Goal: Information Seeking & Learning: Learn about a topic

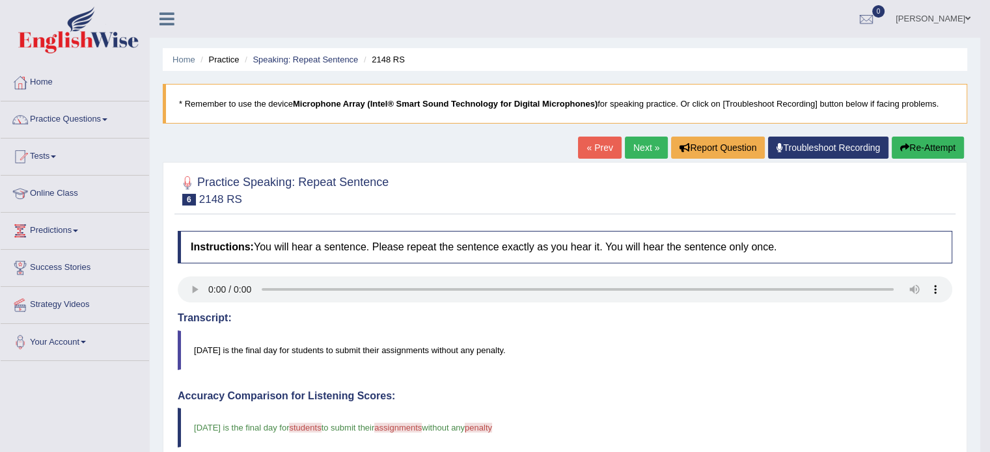
scroll to position [65, 0]
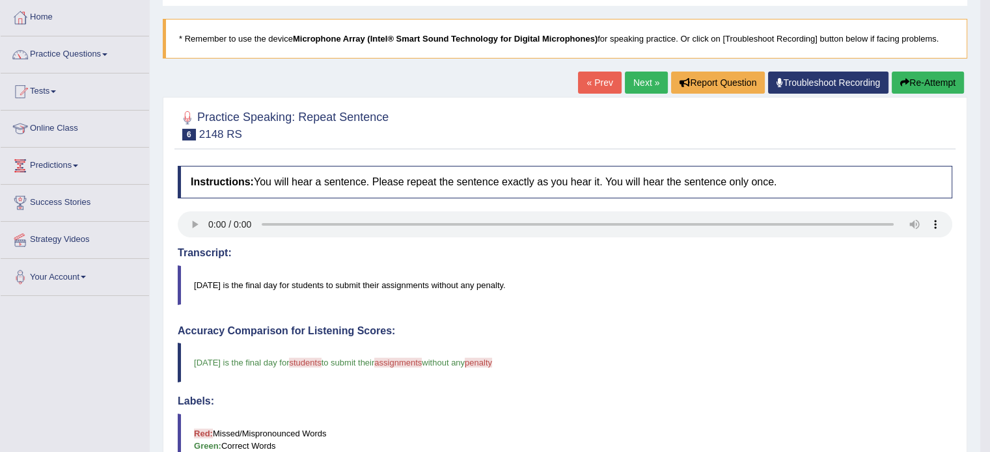
click at [635, 79] on link "Next »" at bounding box center [646, 83] width 43 height 22
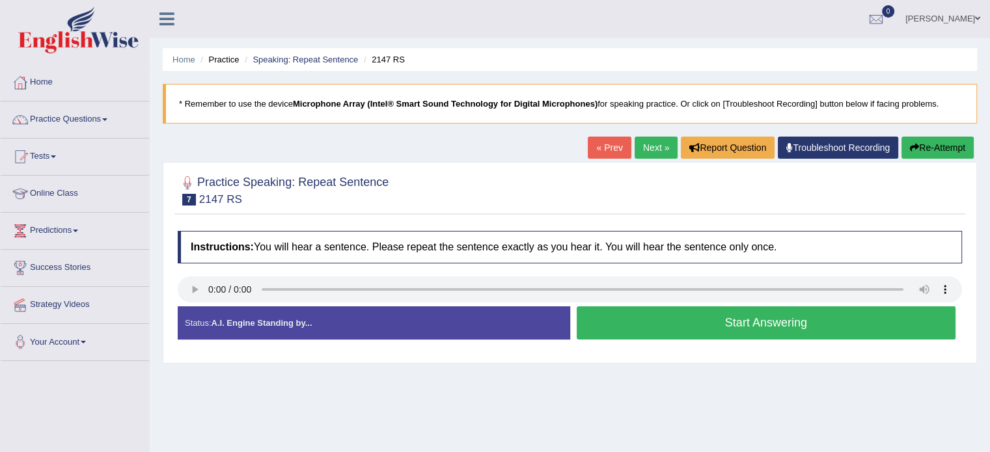
click at [748, 333] on button "Start Answering" at bounding box center [766, 323] width 379 height 33
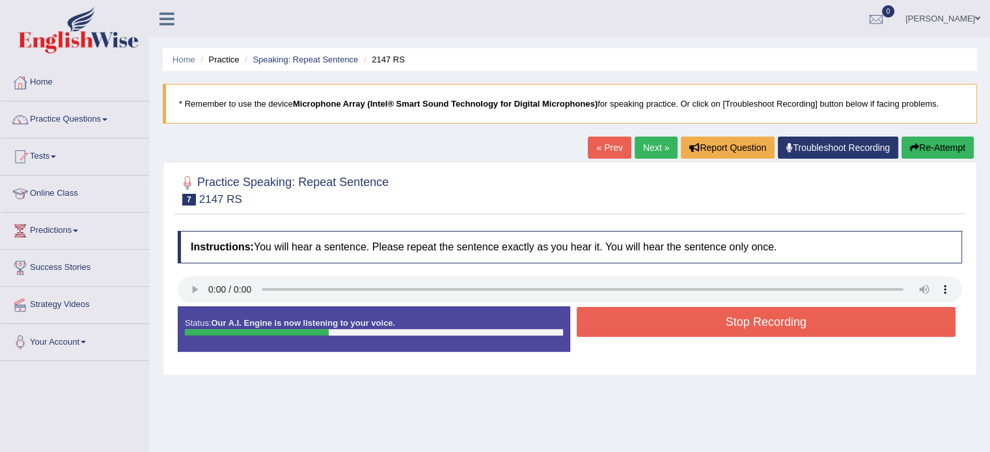
click at [747, 331] on button "Stop Recording" at bounding box center [766, 322] width 379 height 30
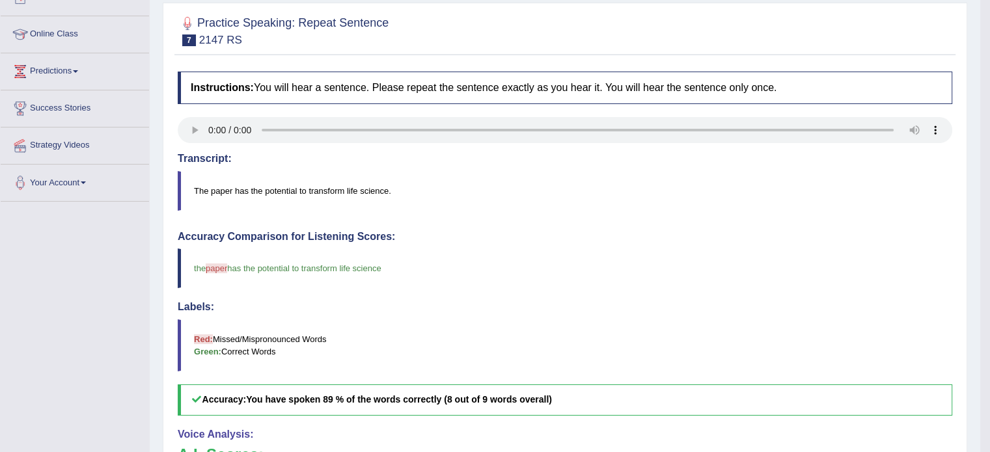
scroll to position [65, 0]
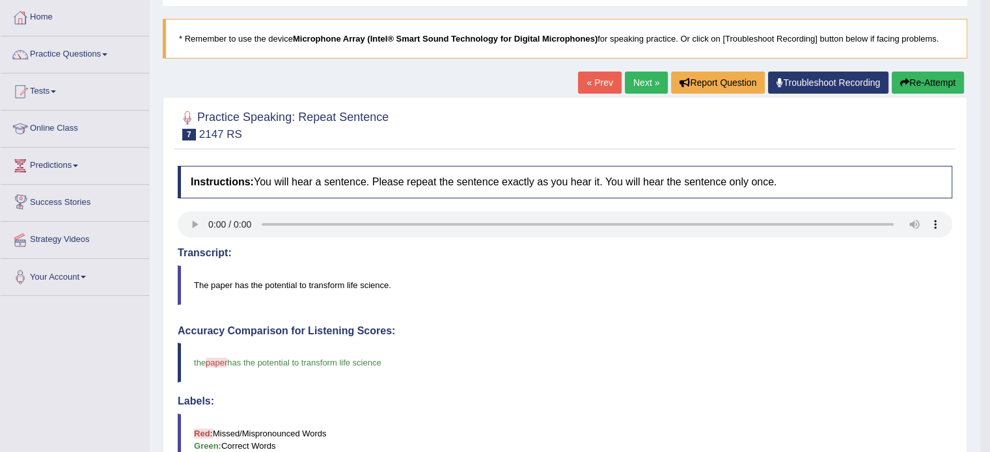
click at [649, 87] on link "Next »" at bounding box center [646, 83] width 43 height 22
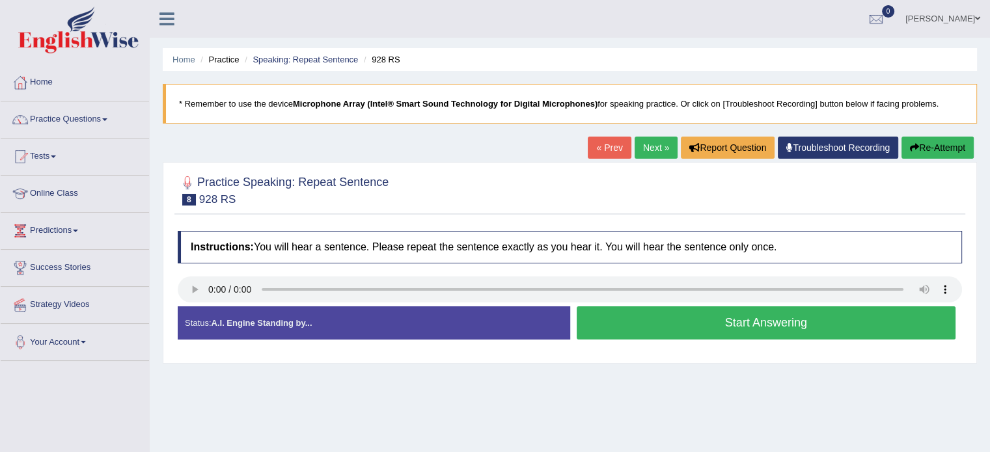
click at [672, 330] on button "Start Answering" at bounding box center [766, 323] width 379 height 33
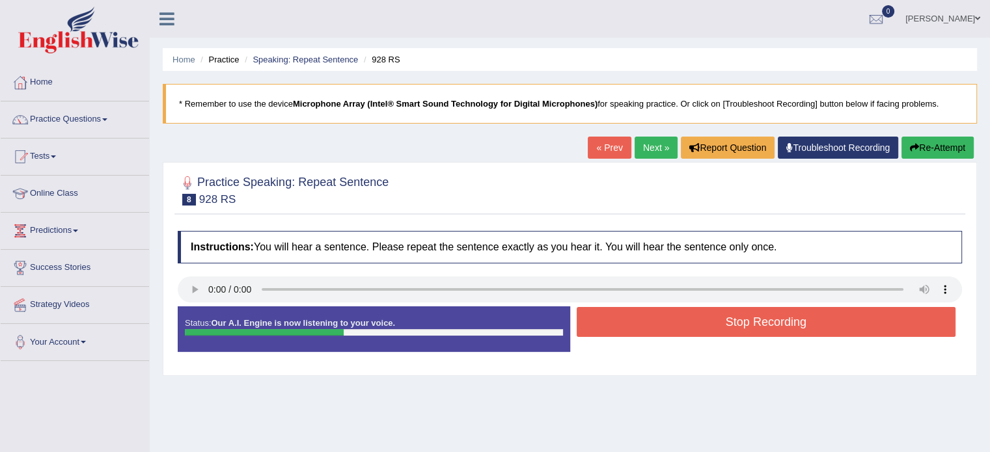
click at [672, 330] on button "Stop Recording" at bounding box center [766, 322] width 379 height 30
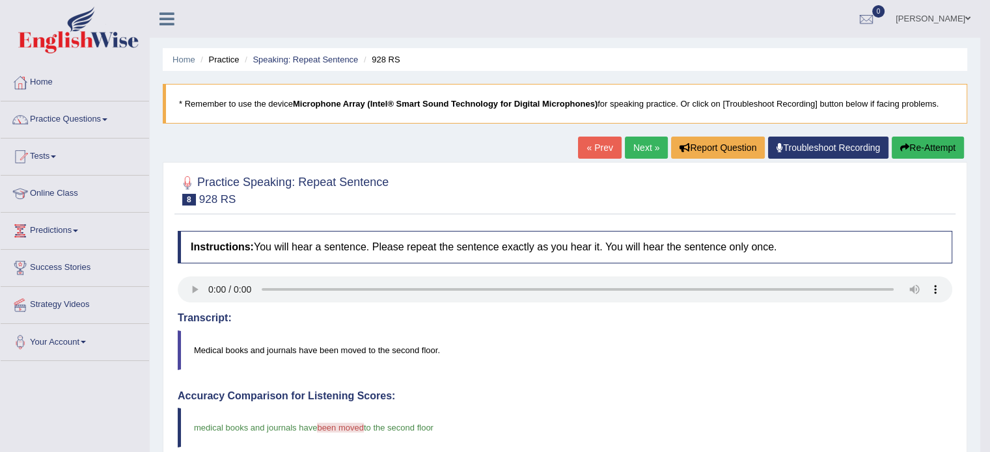
click at [641, 154] on link "Next »" at bounding box center [646, 148] width 43 height 22
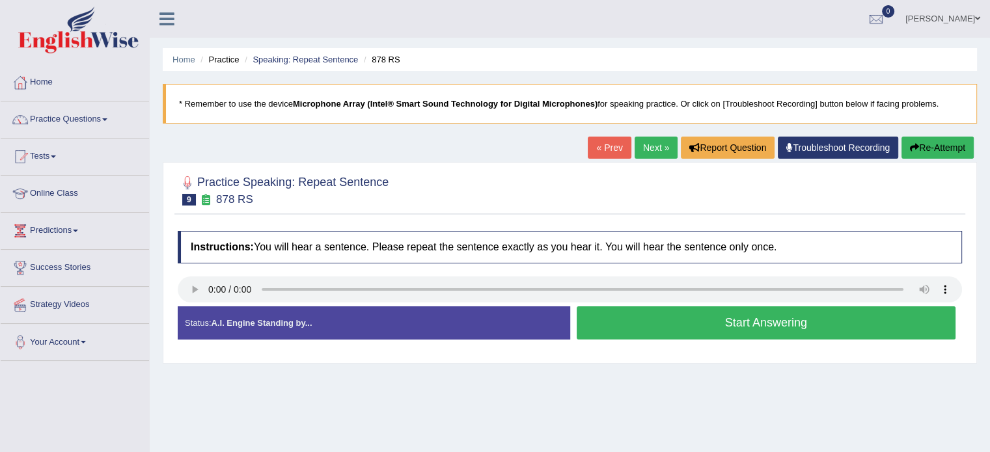
click at [698, 331] on button "Start Answering" at bounding box center [766, 323] width 379 height 33
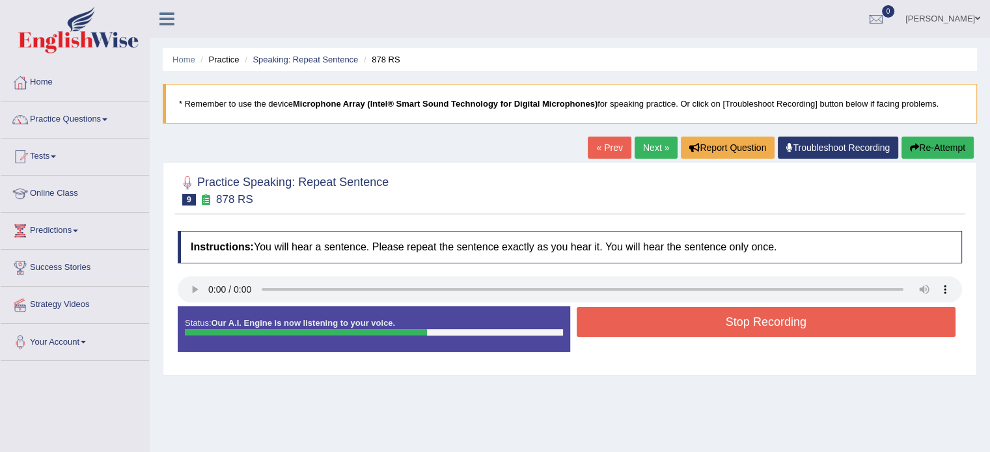
click at [694, 329] on button "Stop Recording" at bounding box center [766, 322] width 379 height 30
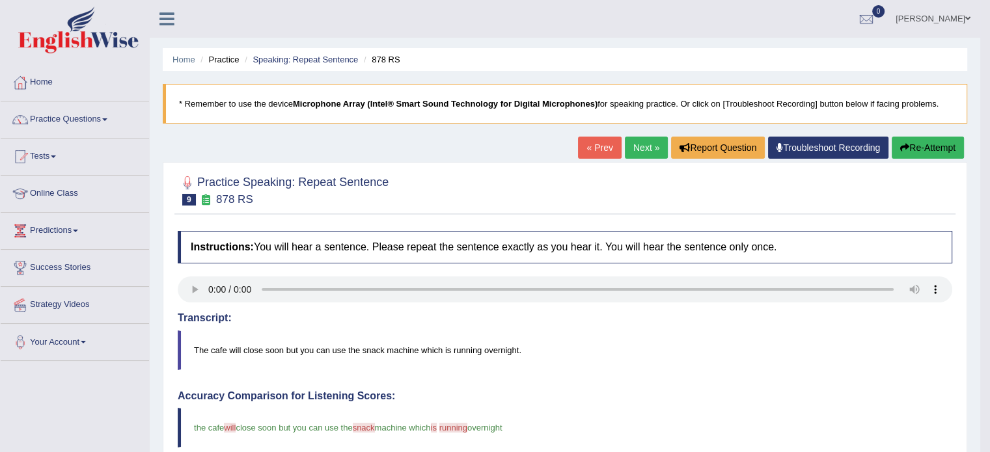
click at [643, 150] on link "Next »" at bounding box center [646, 148] width 43 height 22
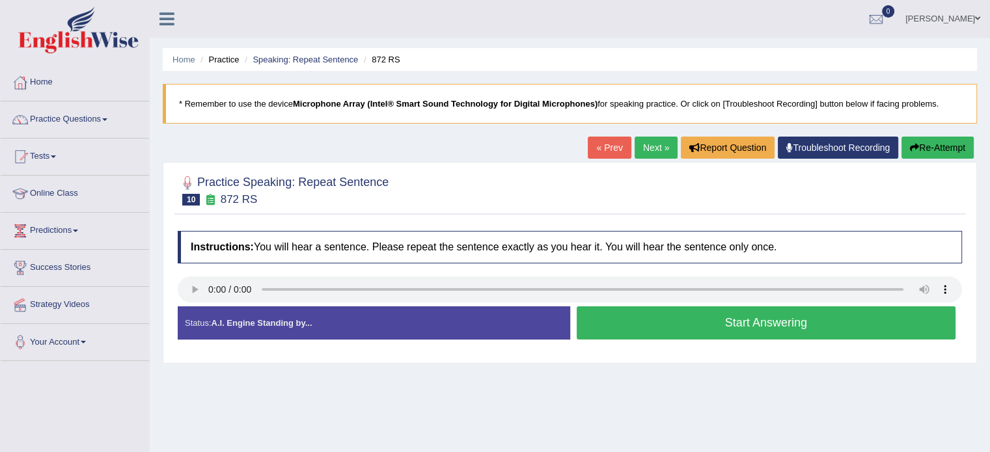
click at [661, 331] on button "Start Answering" at bounding box center [766, 323] width 379 height 33
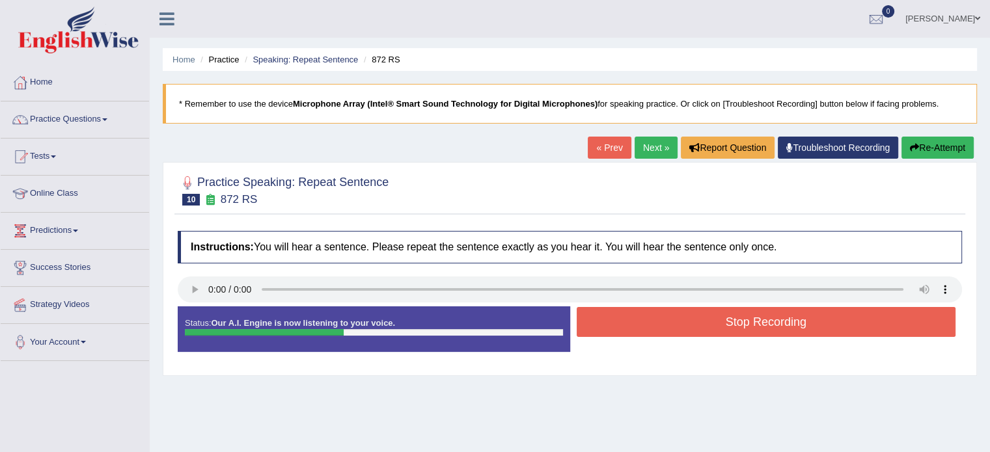
click at [661, 330] on button "Stop Recording" at bounding box center [766, 322] width 379 height 30
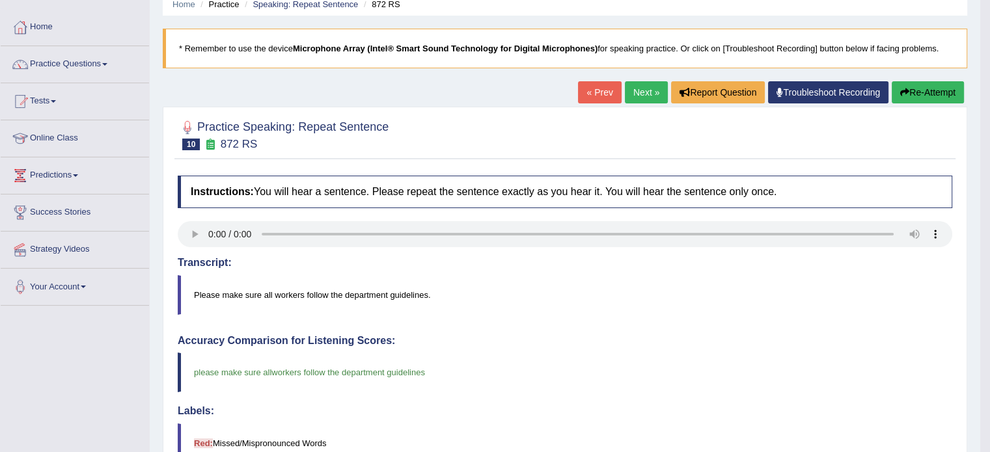
scroll to position [34, 0]
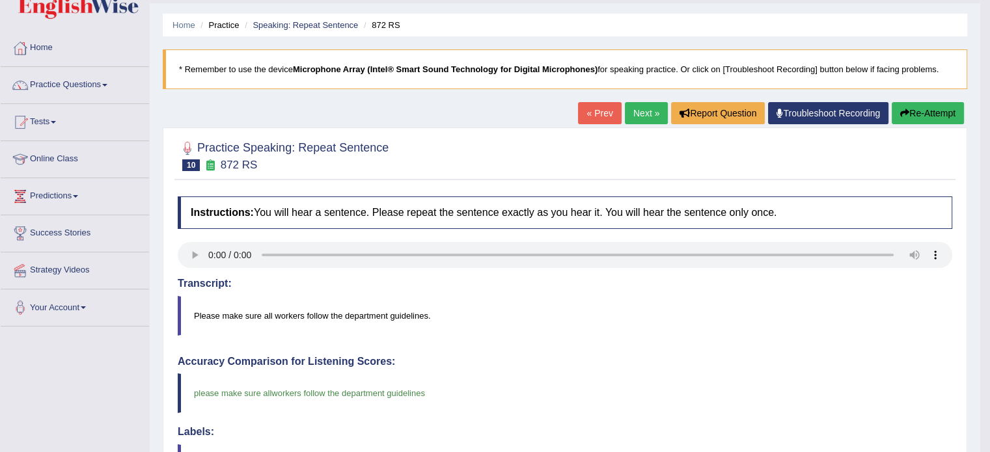
click at [646, 116] on link "Next »" at bounding box center [646, 113] width 43 height 22
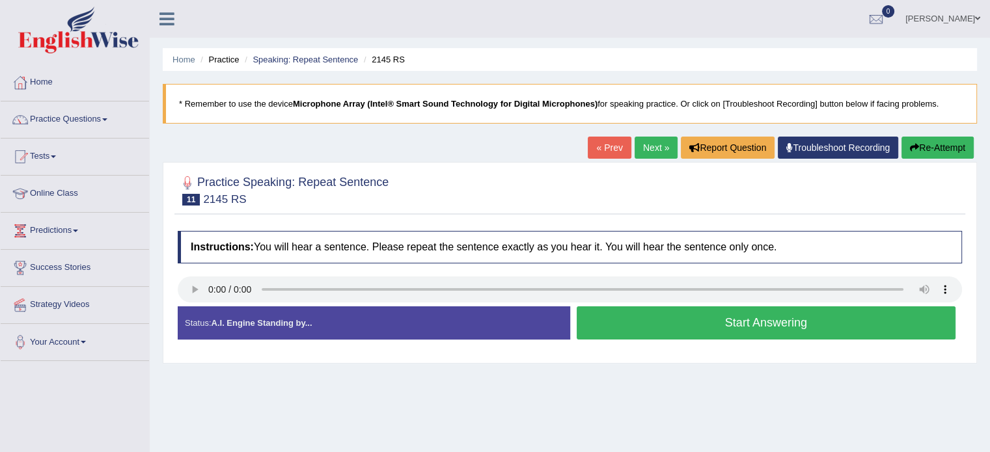
click at [678, 336] on button "Start Answering" at bounding box center [766, 323] width 379 height 33
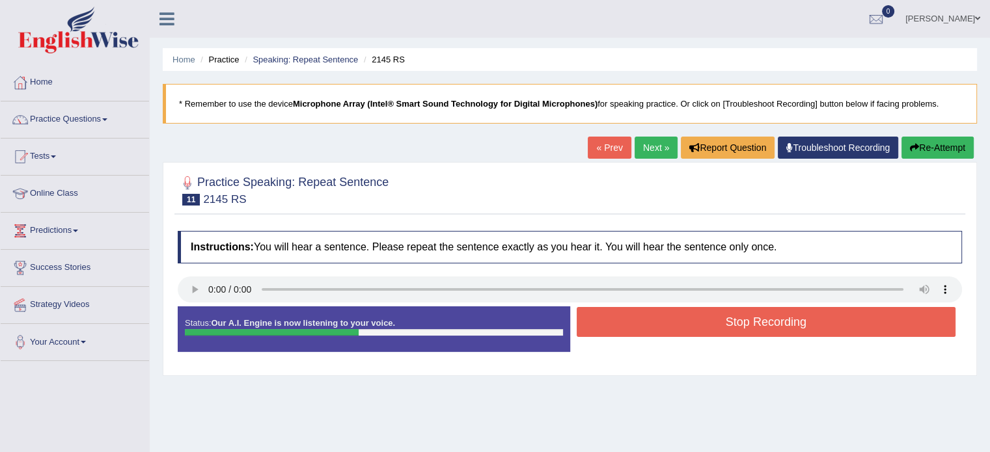
click at [678, 336] on div "Stop Recording" at bounding box center [766, 323] width 392 height 33
click at [679, 325] on button "Stop Recording" at bounding box center [766, 322] width 379 height 30
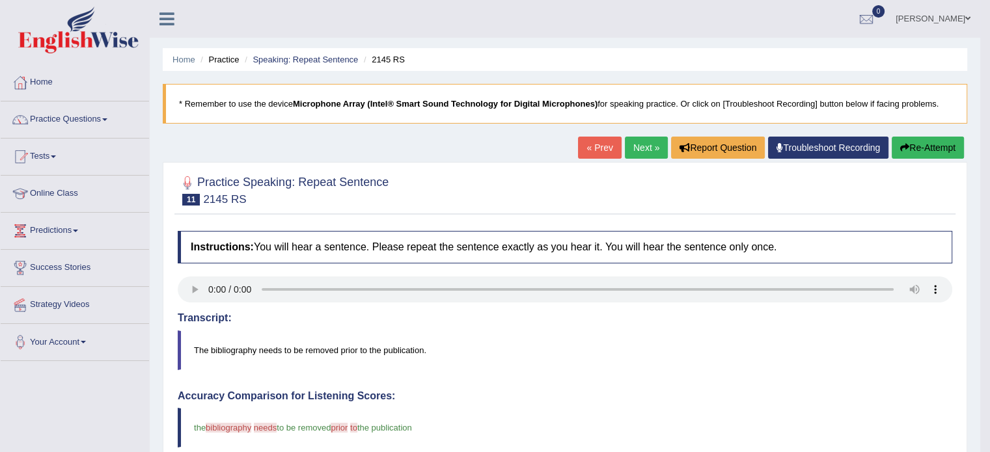
click at [648, 148] on link "Next »" at bounding box center [646, 148] width 43 height 22
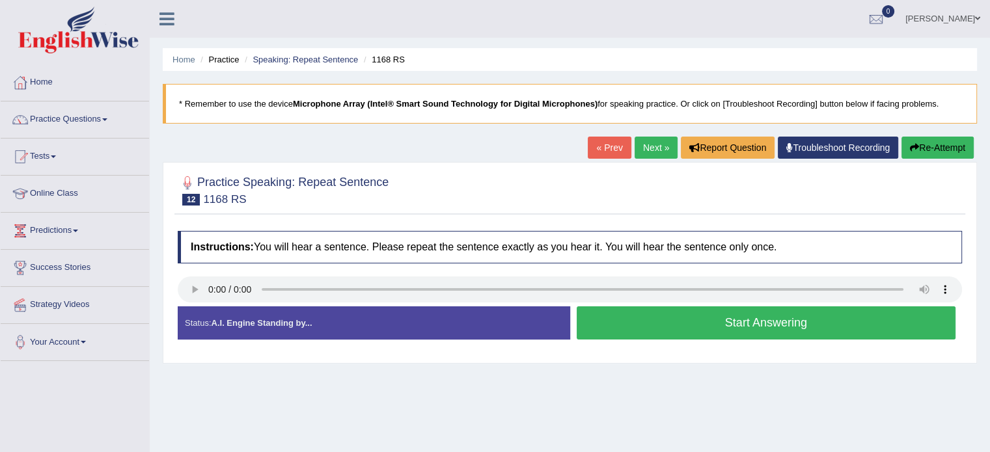
click at [721, 336] on button "Start Answering" at bounding box center [766, 323] width 379 height 33
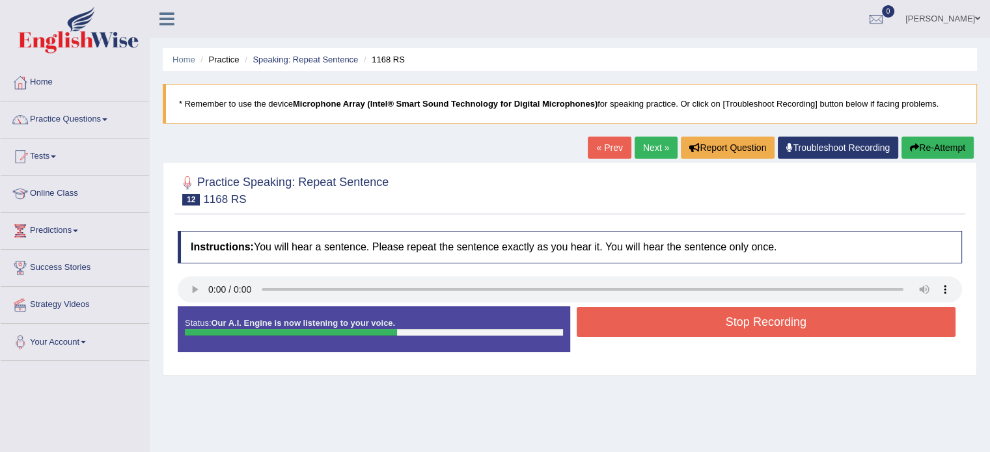
click at [721, 334] on button "Stop Recording" at bounding box center [766, 322] width 379 height 30
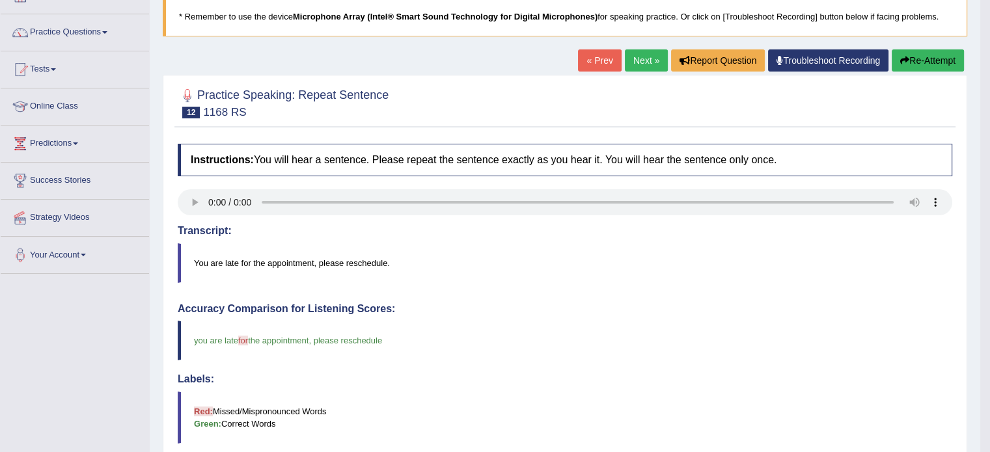
scroll to position [65, 0]
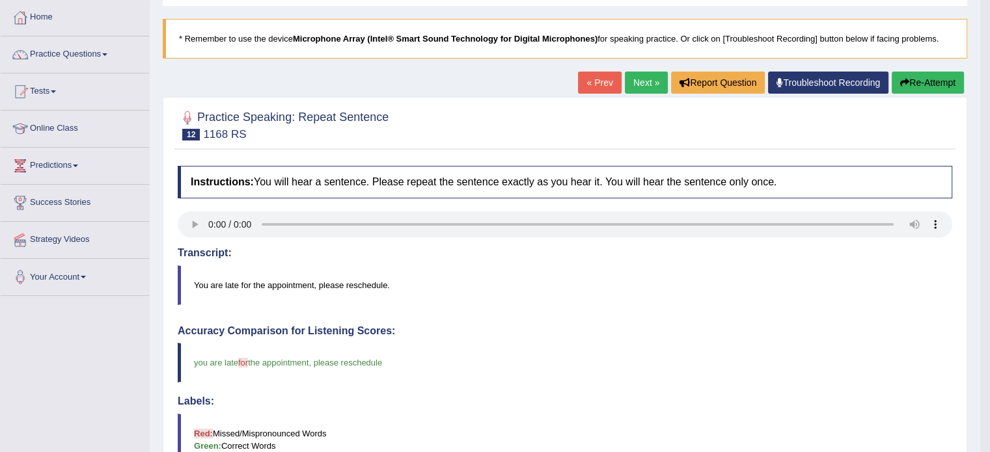
click at [628, 80] on link "Next »" at bounding box center [646, 83] width 43 height 22
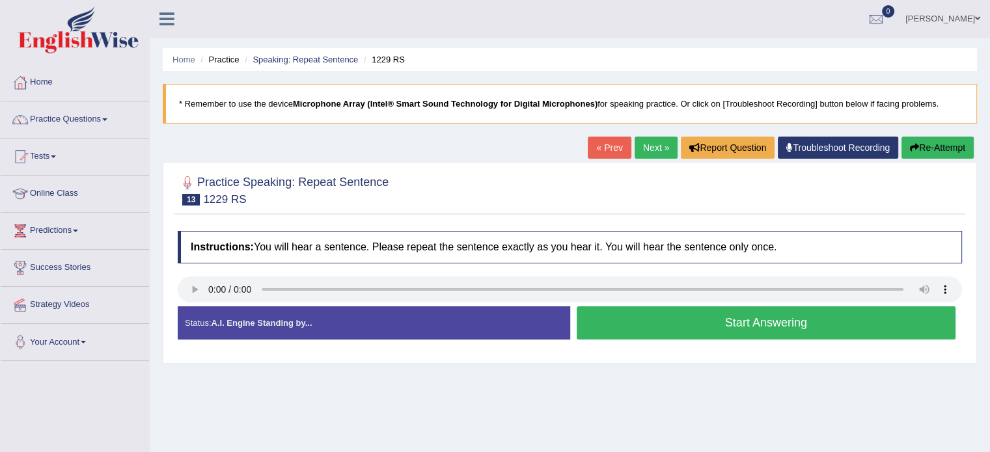
click at [739, 332] on button "Start Answering" at bounding box center [766, 323] width 379 height 33
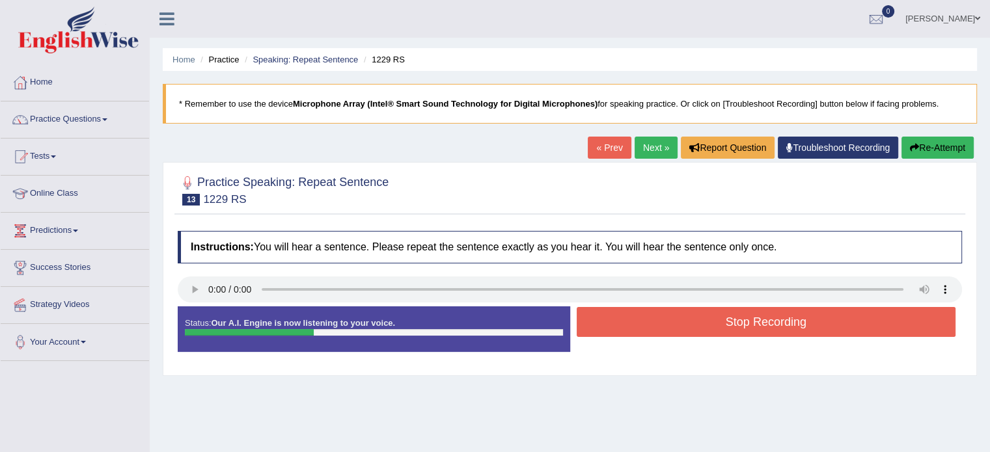
click at [739, 332] on button "Stop Recording" at bounding box center [766, 322] width 379 height 30
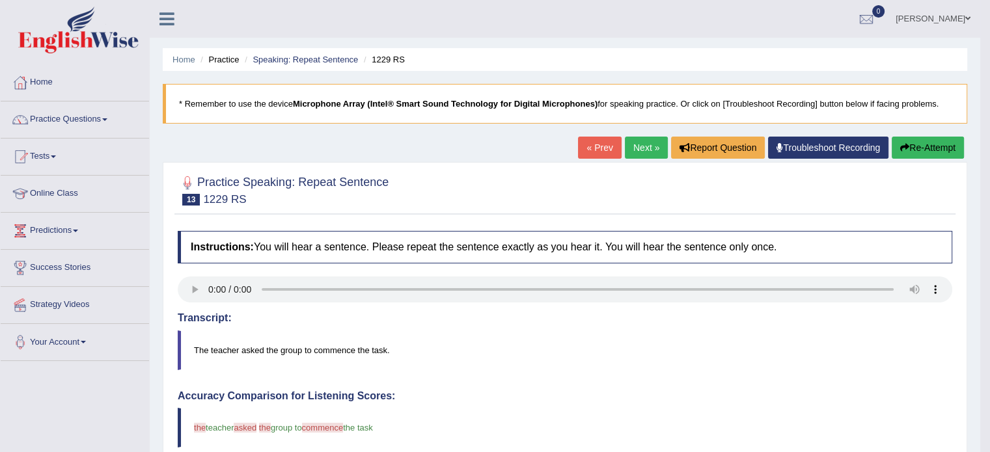
click at [646, 148] on link "Next »" at bounding box center [646, 148] width 43 height 22
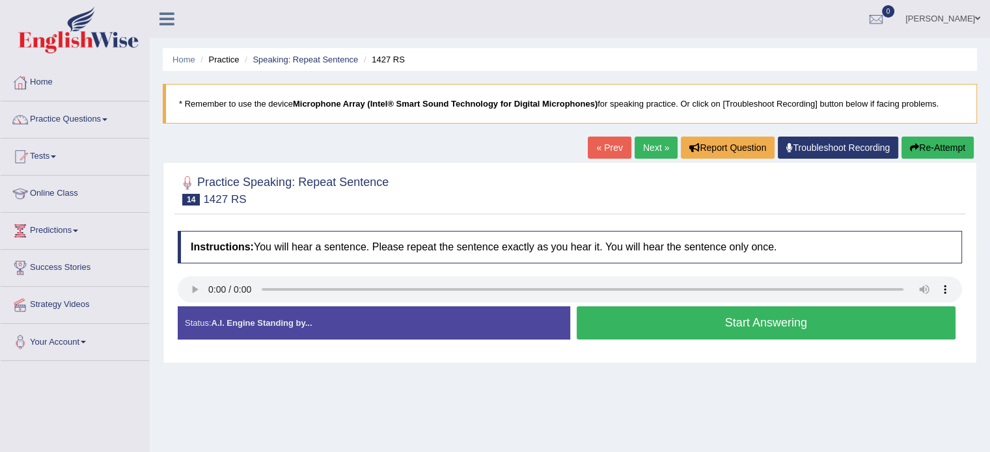
click at [723, 316] on button "Start Answering" at bounding box center [766, 323] width 379 height 33
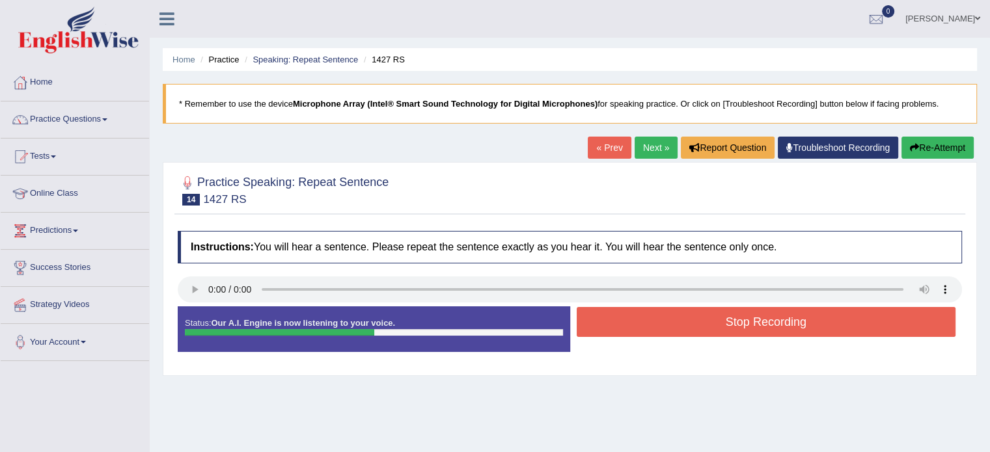
click at [723, 316] on button "Stop Recording" at bounding box center [766, 322] width 379 height 30
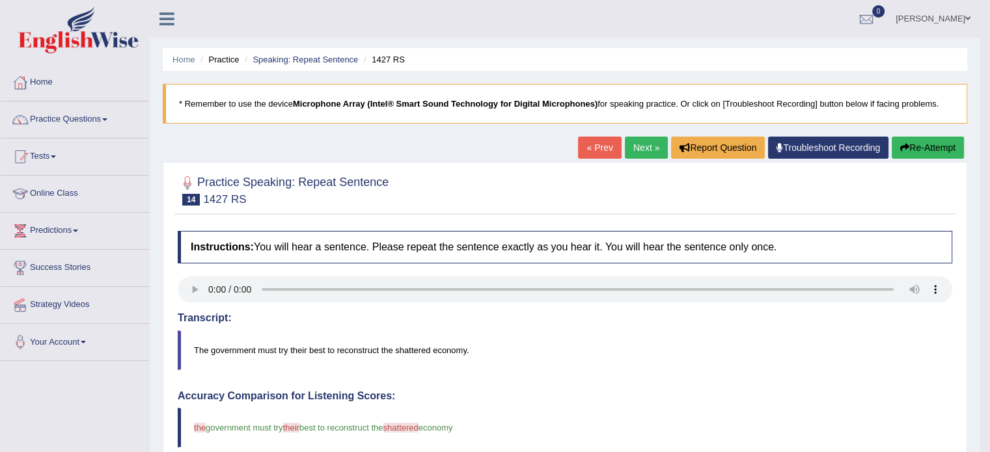
click at [109, 122] on link "Practice Questions" at bounding box center [75, 118] width 148 height 33
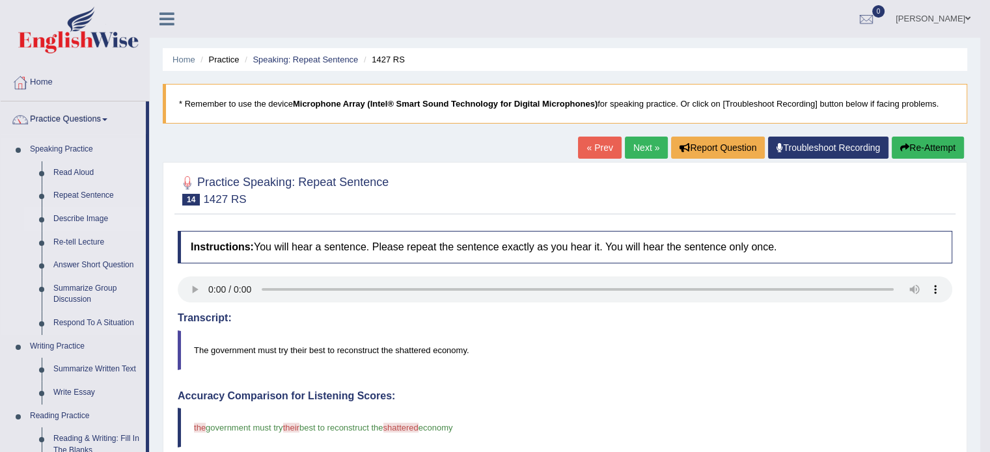
click at [75, 218] on link "Describe Image" at bounding box center [97, 219] width 98 height 23
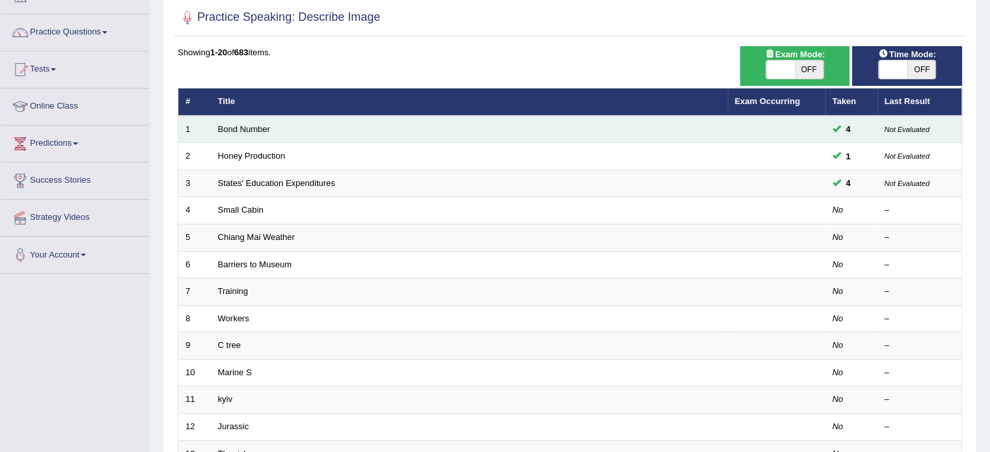
scroll to position [130, 0]
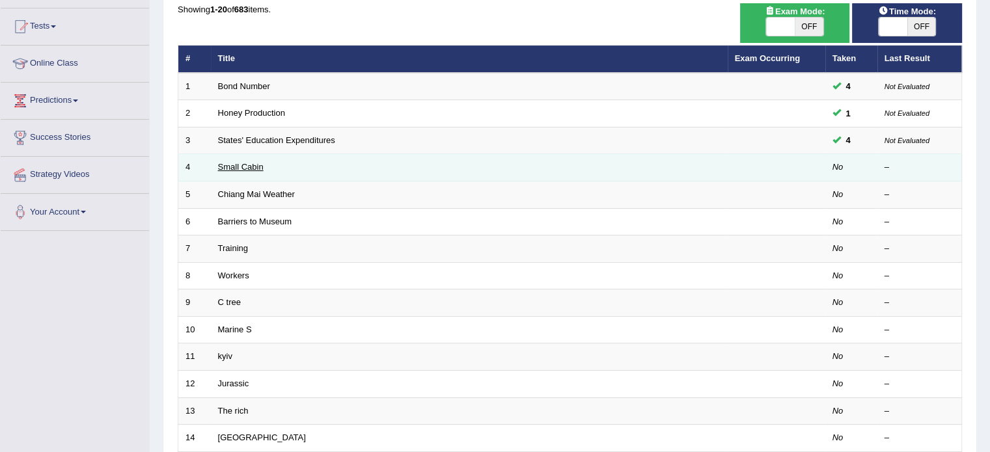
click at [251, 167] on link "Small Cabin" at bounding box center [241, 167] width 46 height 10
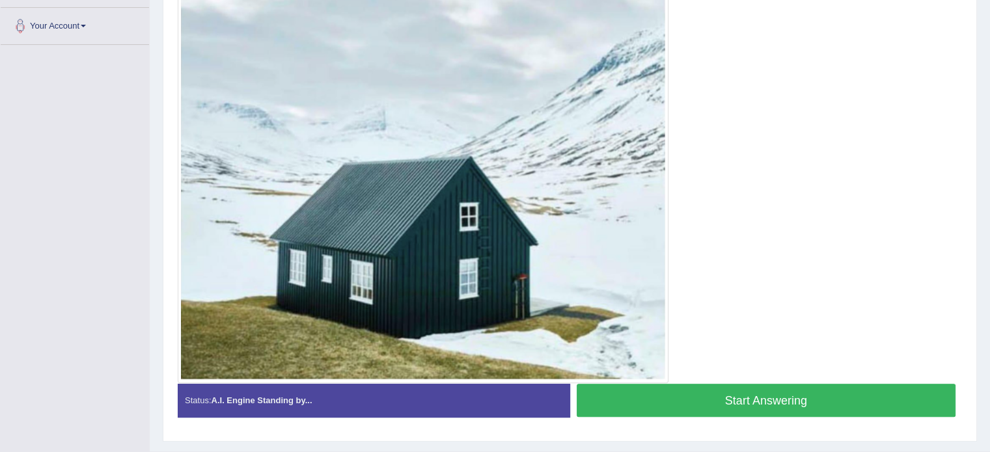
scroll to position [346, 0]
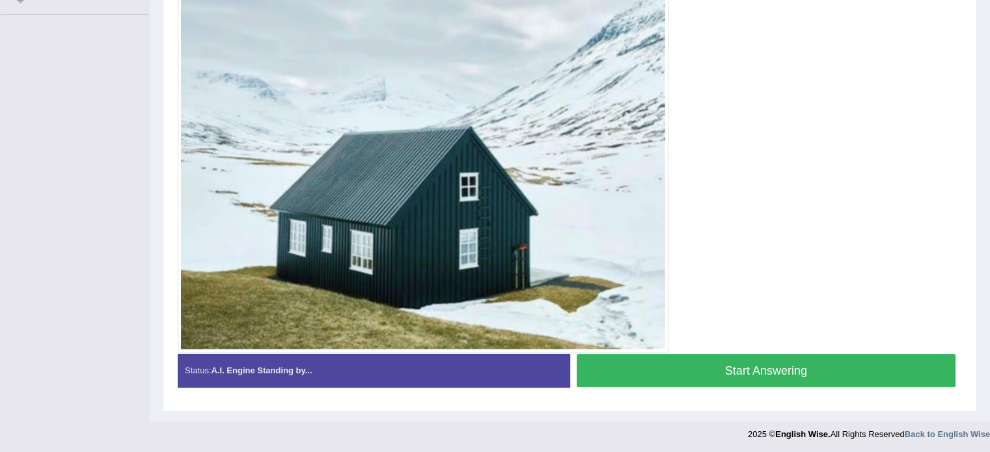
click at [784, 372] on button "Start Answering" at bounding box center [766, 370] width 379 height 33
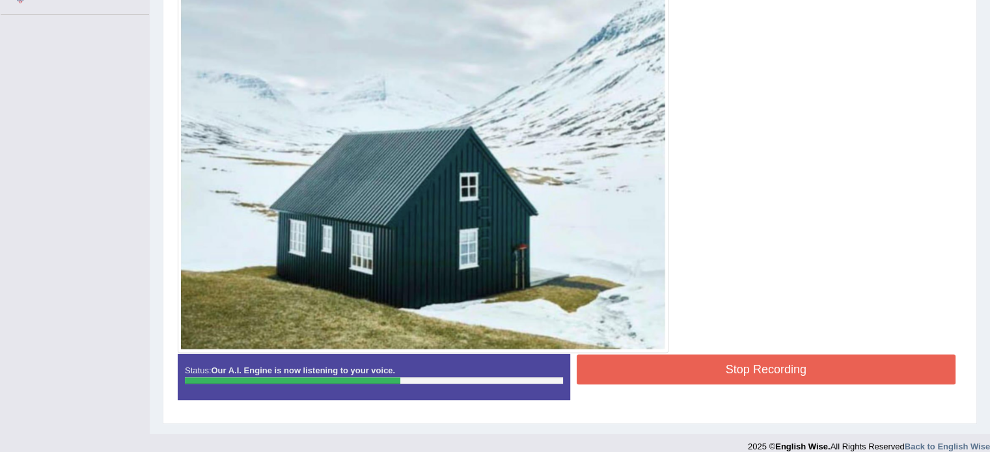
click at [784, 368] on button "Stop Recording" at bounding box center [766, 370] width 379 height 30
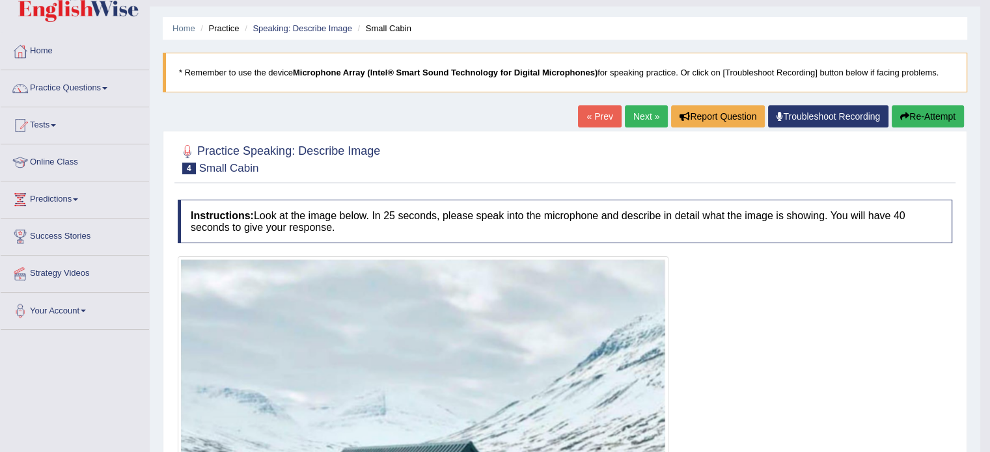
scroll to position [0, 0]
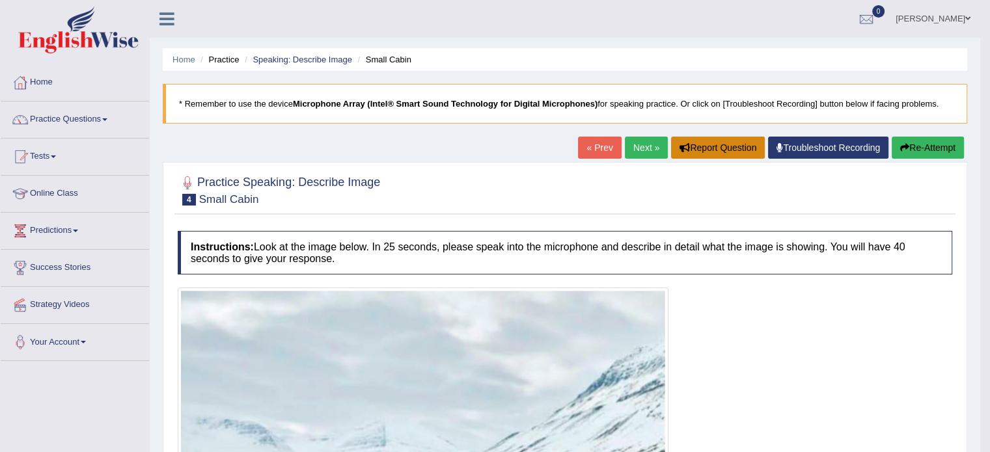
click at [723, 150] on button "Report Question" at bounding box center [718, 148] width 94 height 22
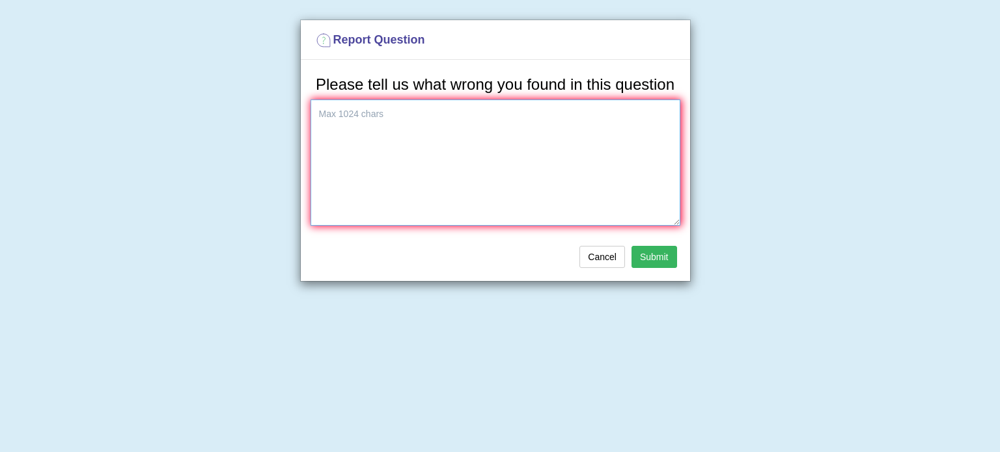
click at [424, 116] on textarea at bounding box center [495, 163] width 370 height 126
type textarea "pls give me the ans of this image"
click at [661, 259] on button "Submit" at bounding box center [654, 257] width 46 height 22
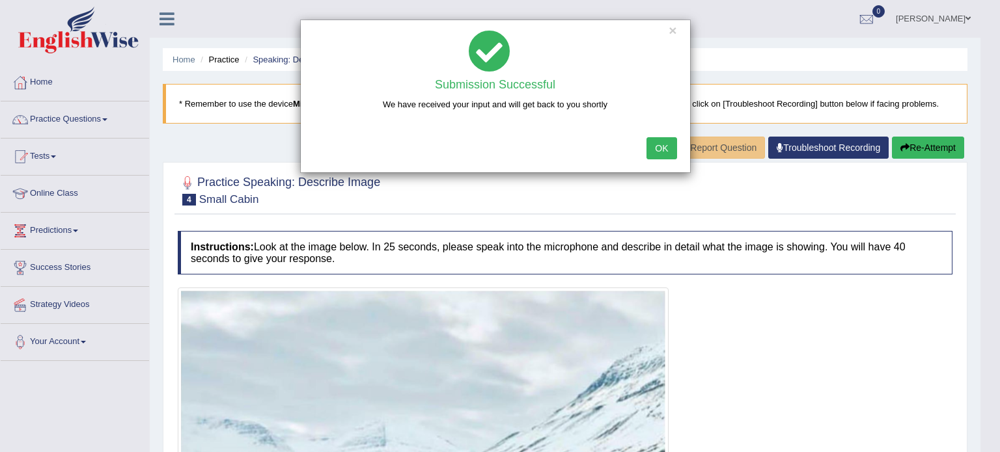
click at [668, 144] on button "OK" at bounding box center [661, 148] width 30 height 22
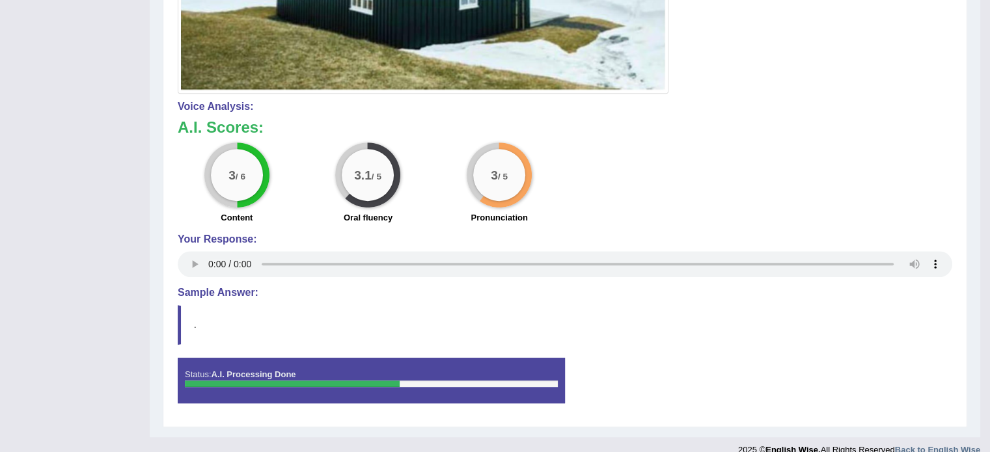
scroll to position [622, 0]
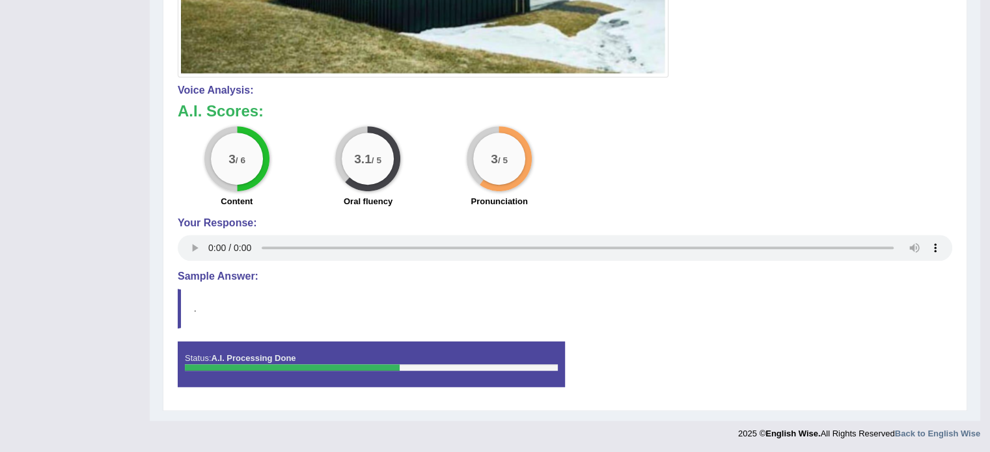
click at [180, 307] on blockquote "." at bounding box center [565, 309] width 774 height 40
click at [203, 273] on h4 "Sample Answer:" at bounding box center [565, 277] width 774 height 12
click at [224, 275] on h4 "Sample Answer:" at bounding box center [565, 277] width 774 height 12
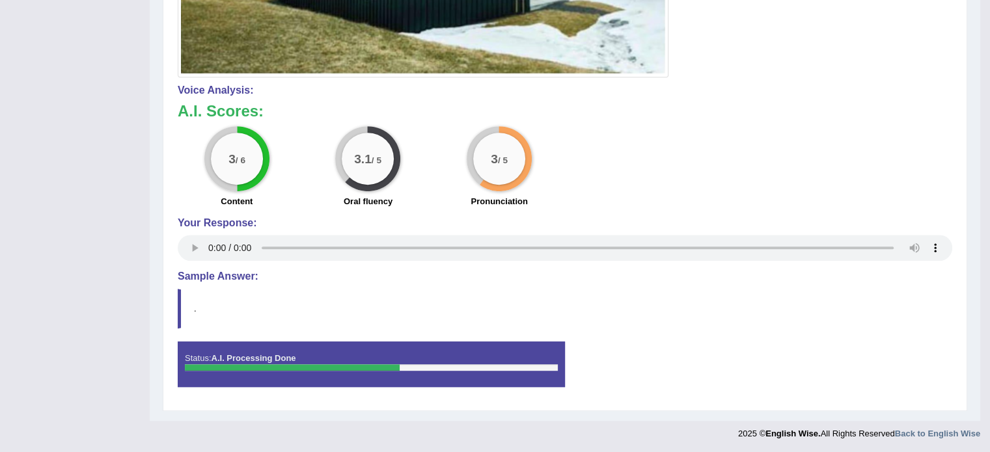
click at [224, 275] on h4 "Sample Answer:" at bounding box center [565, 277] width 774 height 12
click at [683, 185] on div "3 / 6 Content 3.1 / 5 Oral fluency 3 / 5 Pronunciation" at bounding box center [564, 168] width 787 height 84
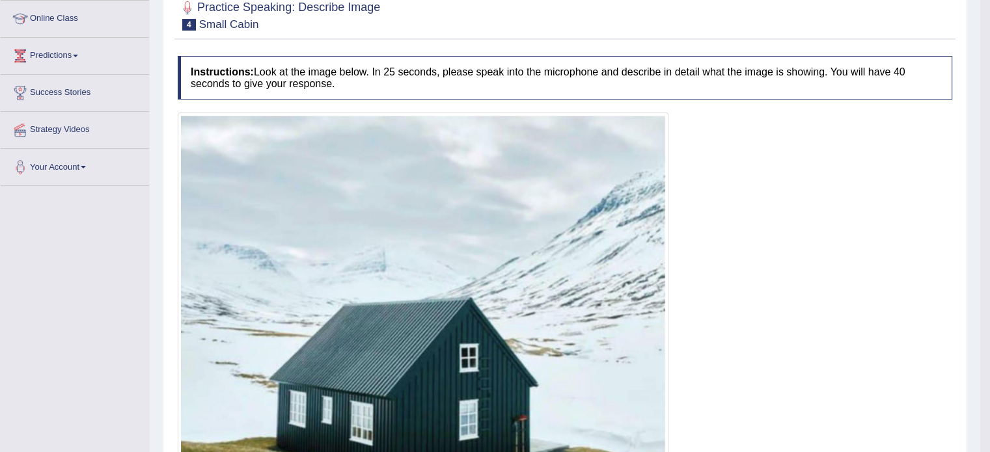
scroll to position [195, 0]
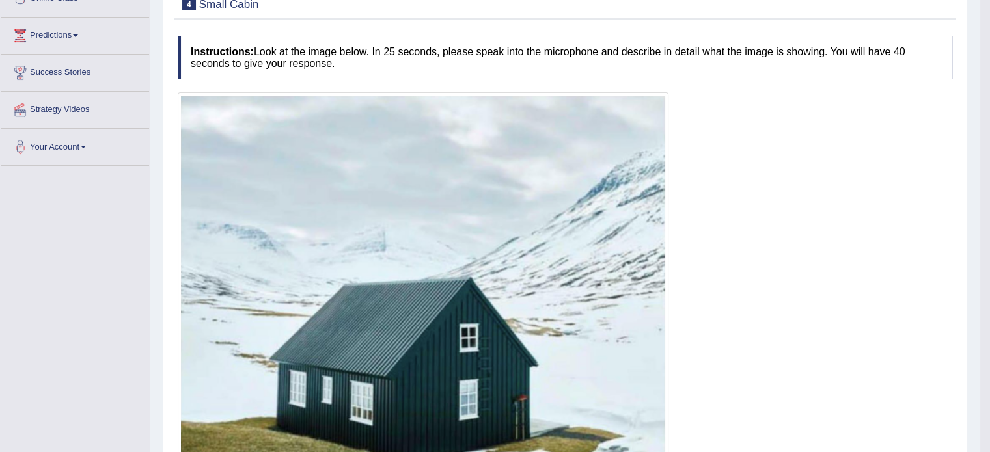
click at [599, 228] on img at bounding box center [423, 298] width 484 height 405
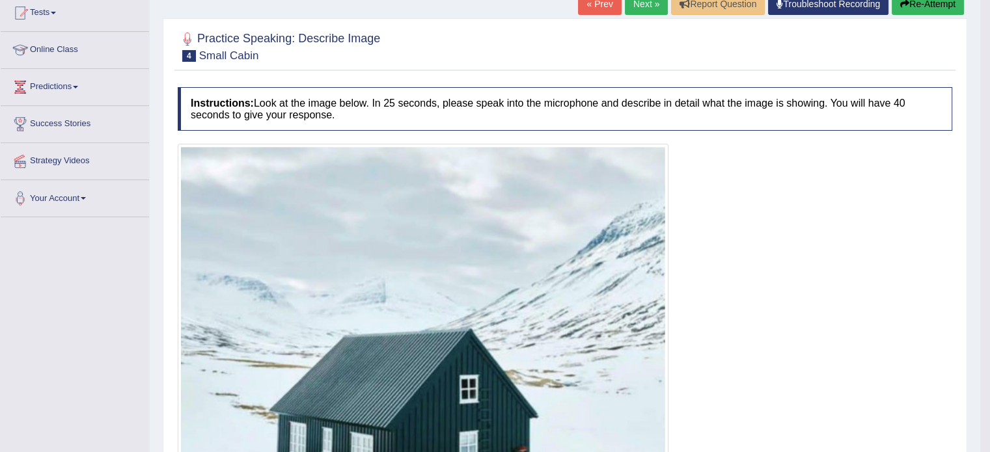
scroll to position [0, 0]
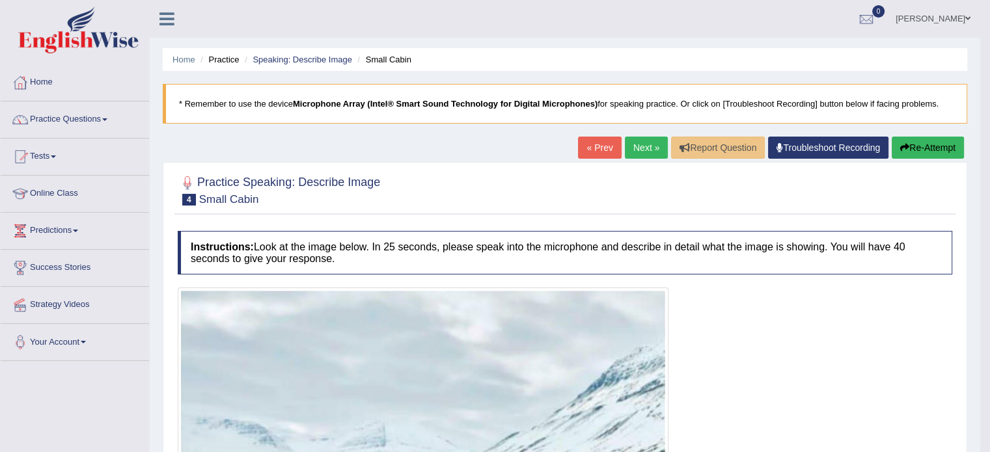
click at [642, 140] on link "Next »" at bounding box center [646, 148] width 43 height 22
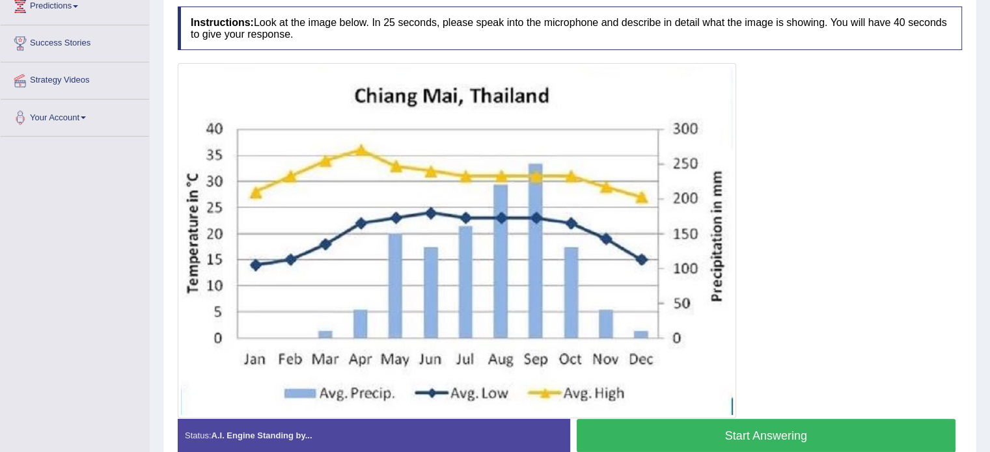
scroll to position [224, 0]
click at [804, 431] on button "Start Answering" at bounding box center [766, 436] width 379 height 33
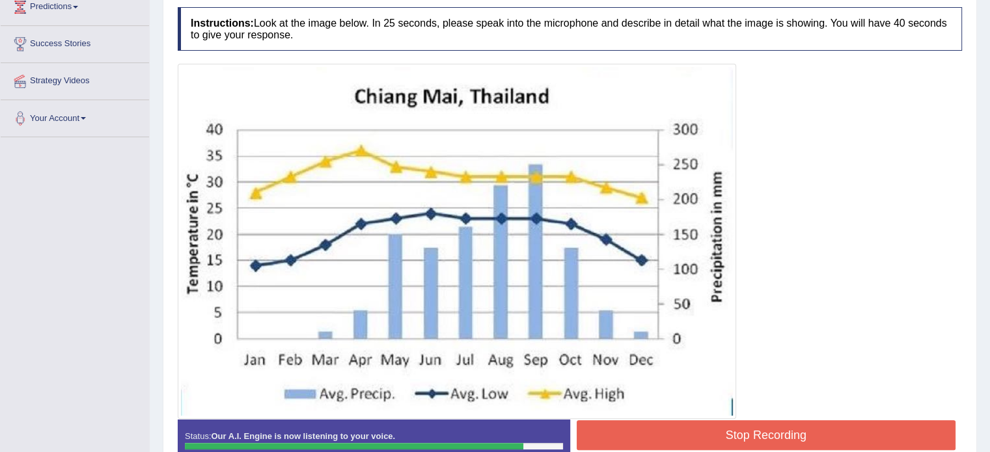
click at [797, 426] on button "Stop Recording" at bounding box center [766, 435] width 379 height 30
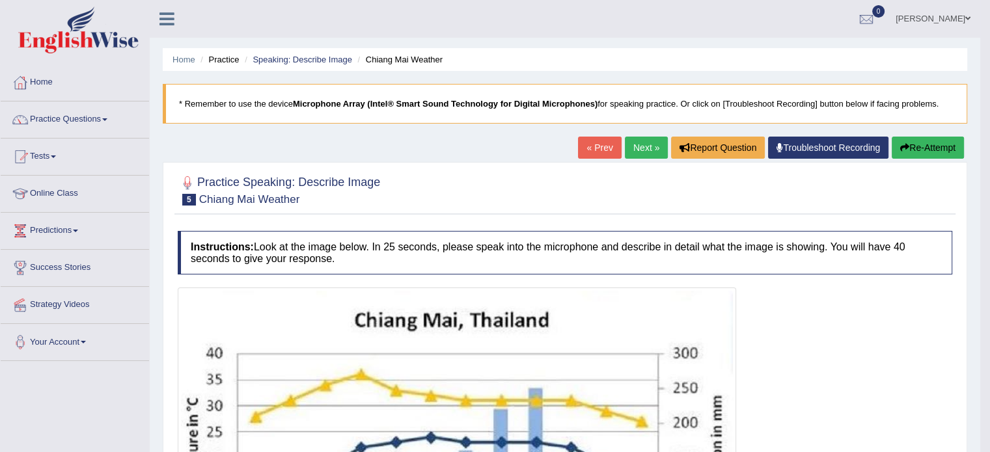
scroll to position [0, 0]
click at [916, 150] on button "Re-Attempt" at bounding box center [928, 148] width 72 height 22
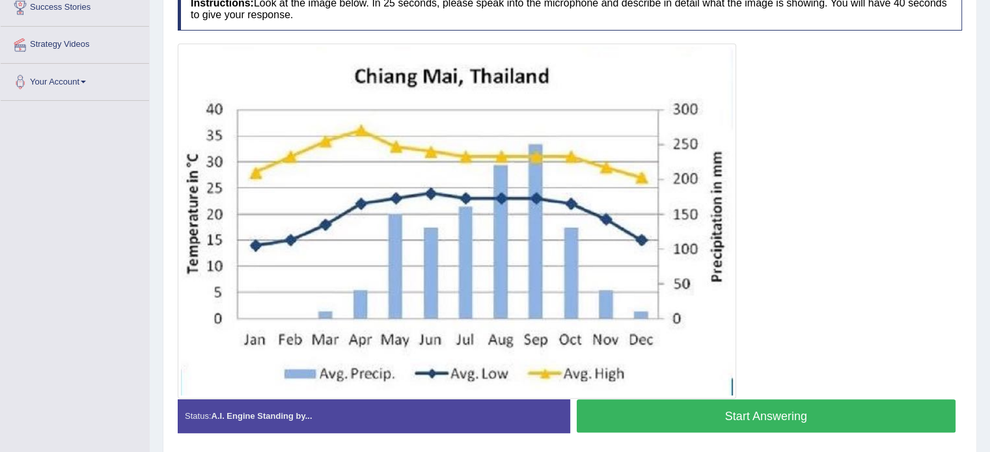
click at [723, 405] on button "Start Answering" at bounding box center [766, 416] width 379 height 33
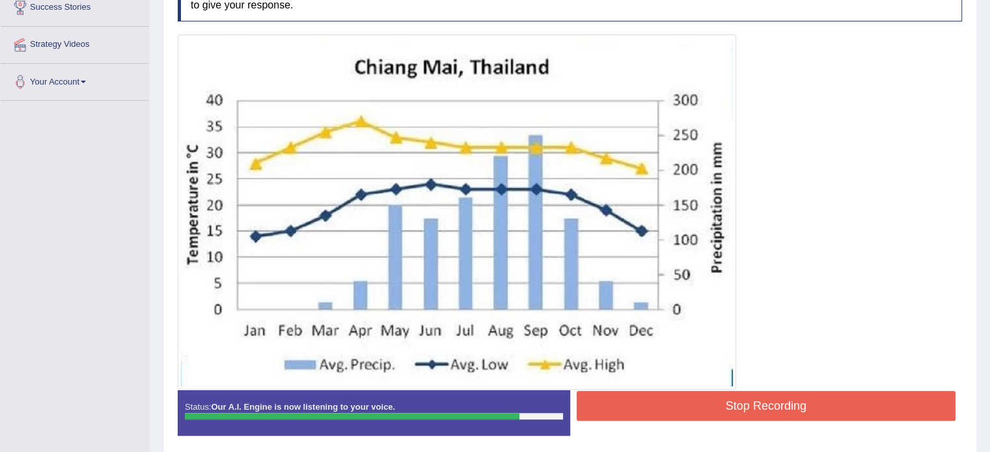
click at [723, 405] on button "Stop Recording" at bounding box center [766, 406] width 379 height 30
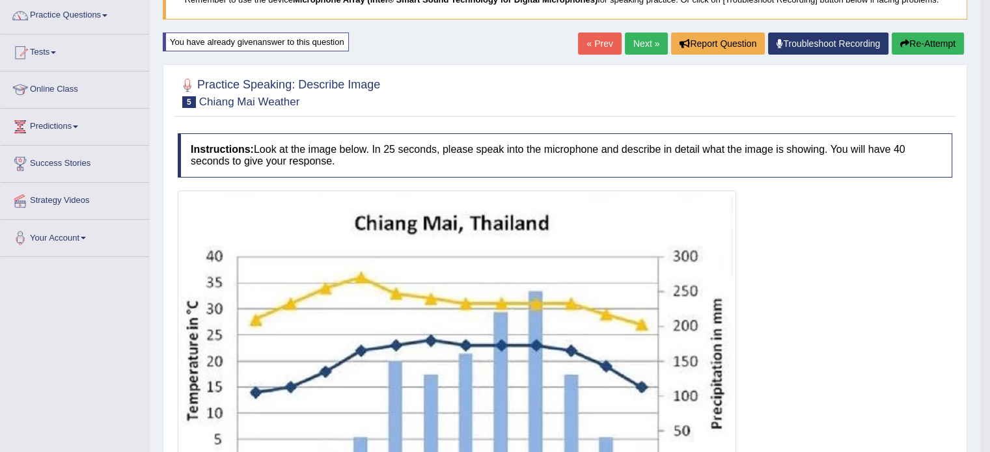
scroll to position [60, 0]
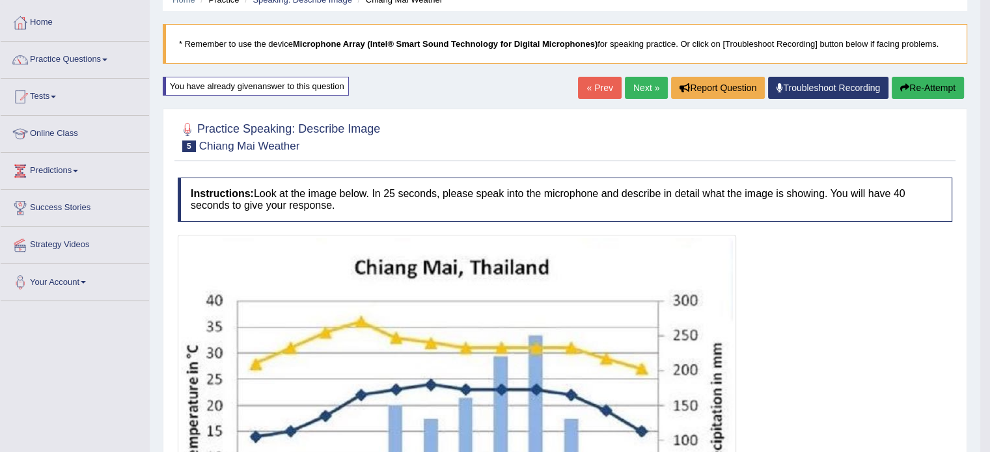
click at [905, 83] on icon "button" at bounding box center [904, 87] width 9 height 9
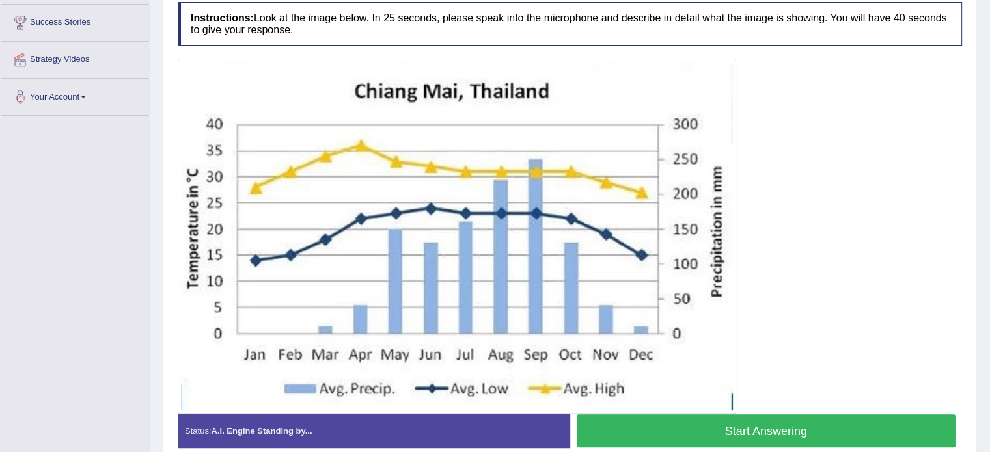
scroll to position [255, 0]
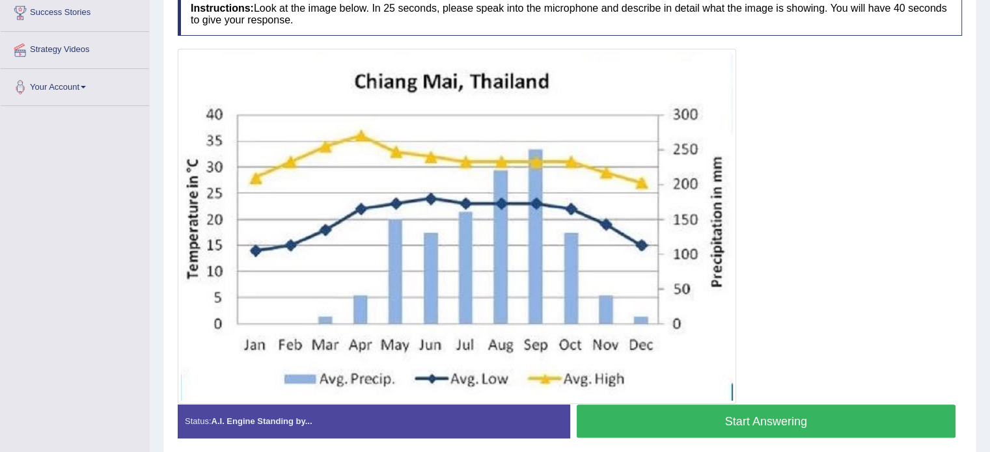
click at [735, 422] on button "Start Answering" at bounding box center [766, 421] width 379 height 33
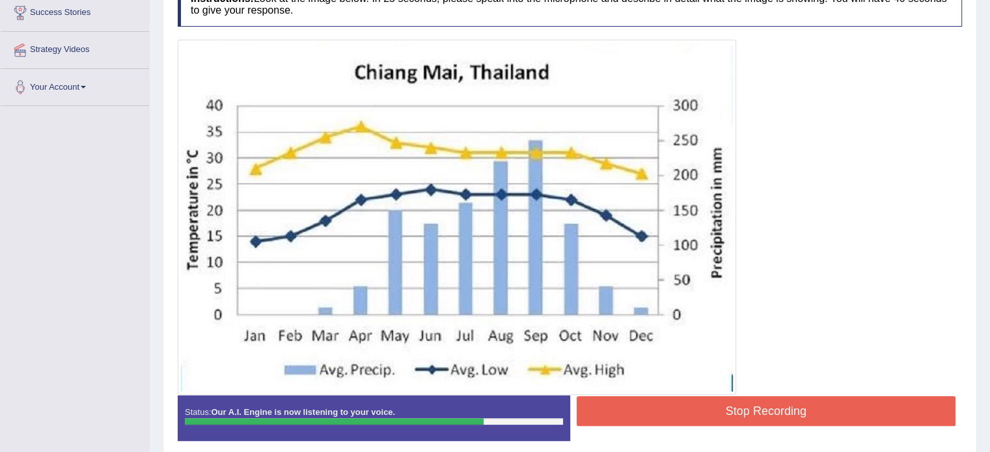
click at [785, 400] on button "Stop Recording" at bounding box center [766, 411] width 379 height 30
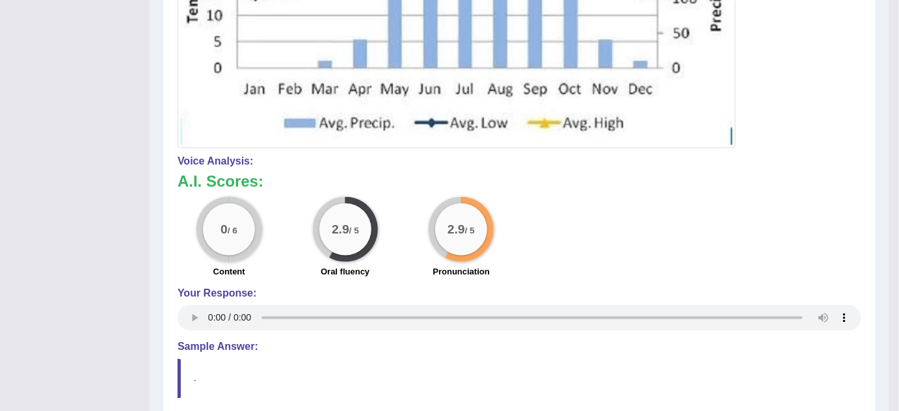
scroll to position [625, 0]
